Goal: Task Accomplishment & Management: Use online tool/utility

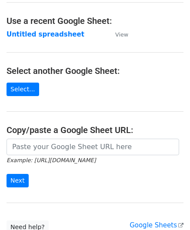
scroll to position [43, 0]
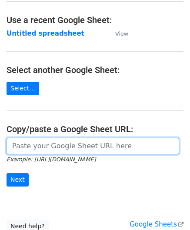
click at [45, 143] on input "url" at bounding box center [93, 146] width 173 height 17
paste input "[URL][DOMAIN_NAME]"
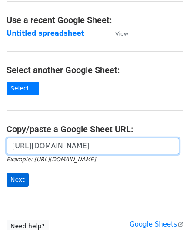
type input "[URL][DOMAIN_NAME]"
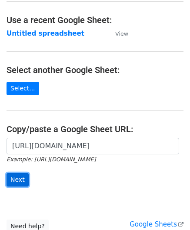
click at [18, 176] on input "Next" at bounding box center [18, 179] width 22 height 13
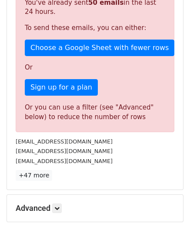
scroll to position [294, 0]
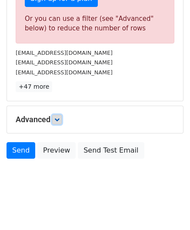
click at [55, 115] on link at bounding box center [57, 120] width 10 height 10
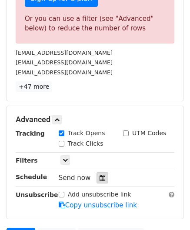
click at [102, 174] on div at bounding box center [103, 177] width 12 height 11
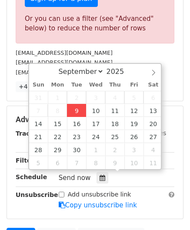
type input "2025-09-09 12:00"
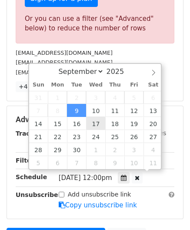
scroll to position [0, 0]
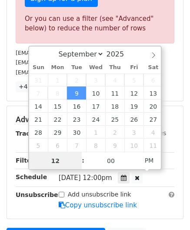
paste input "4"
type input "4"
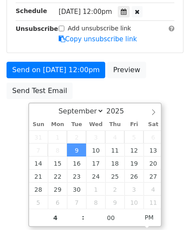
type input "2025-09-09 16:00"
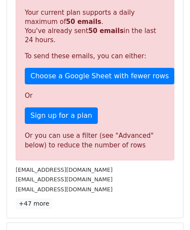
scroll to position [399, 0]
